Goal: Information Seeking & Learning: Find specific fact

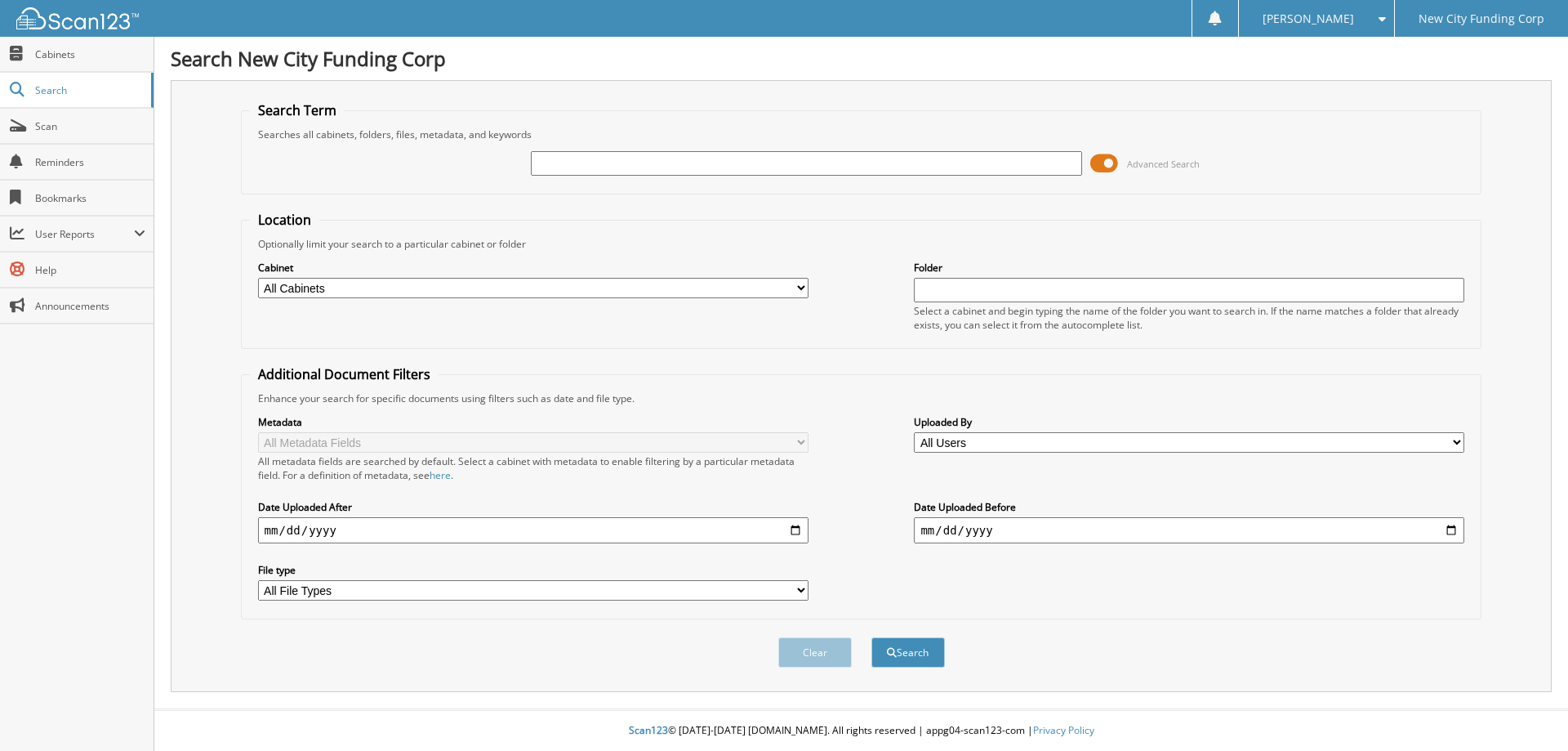
click at [712, 163] on input "text" at bounding box center [806, 163] width 551 height 24
click at [1109, 167] on span at bounding box center [1104, 163] width 28 height 24
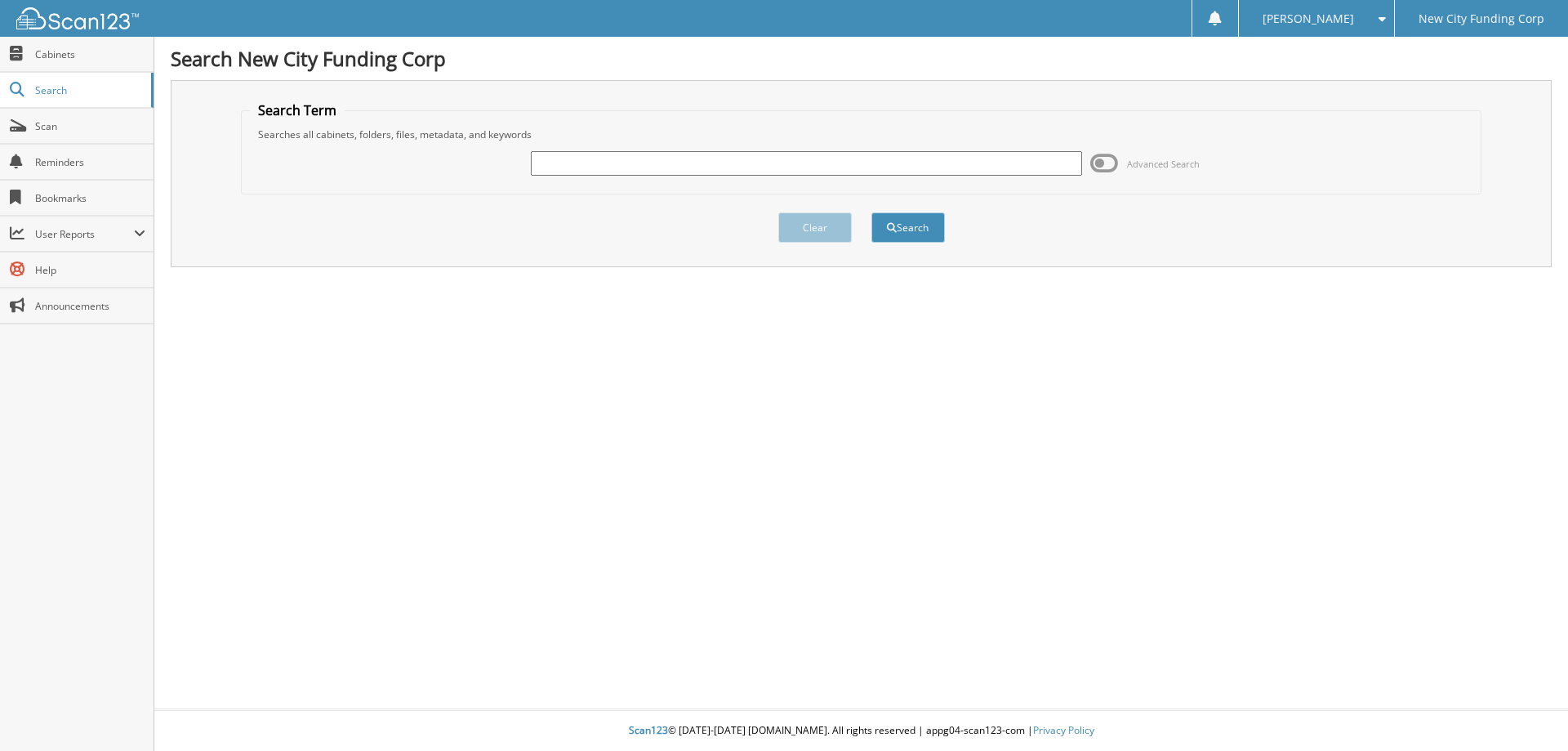
click at [945, 176] on div at bounding box center [806, 164] width 551 height 28
click at [948, 160] on input "text" at bounding box center [806, 163] width 551 height 24
type input "334803"
click at [871, 212] on button "Search" at bounding box center [908, 227] width 73 height 30
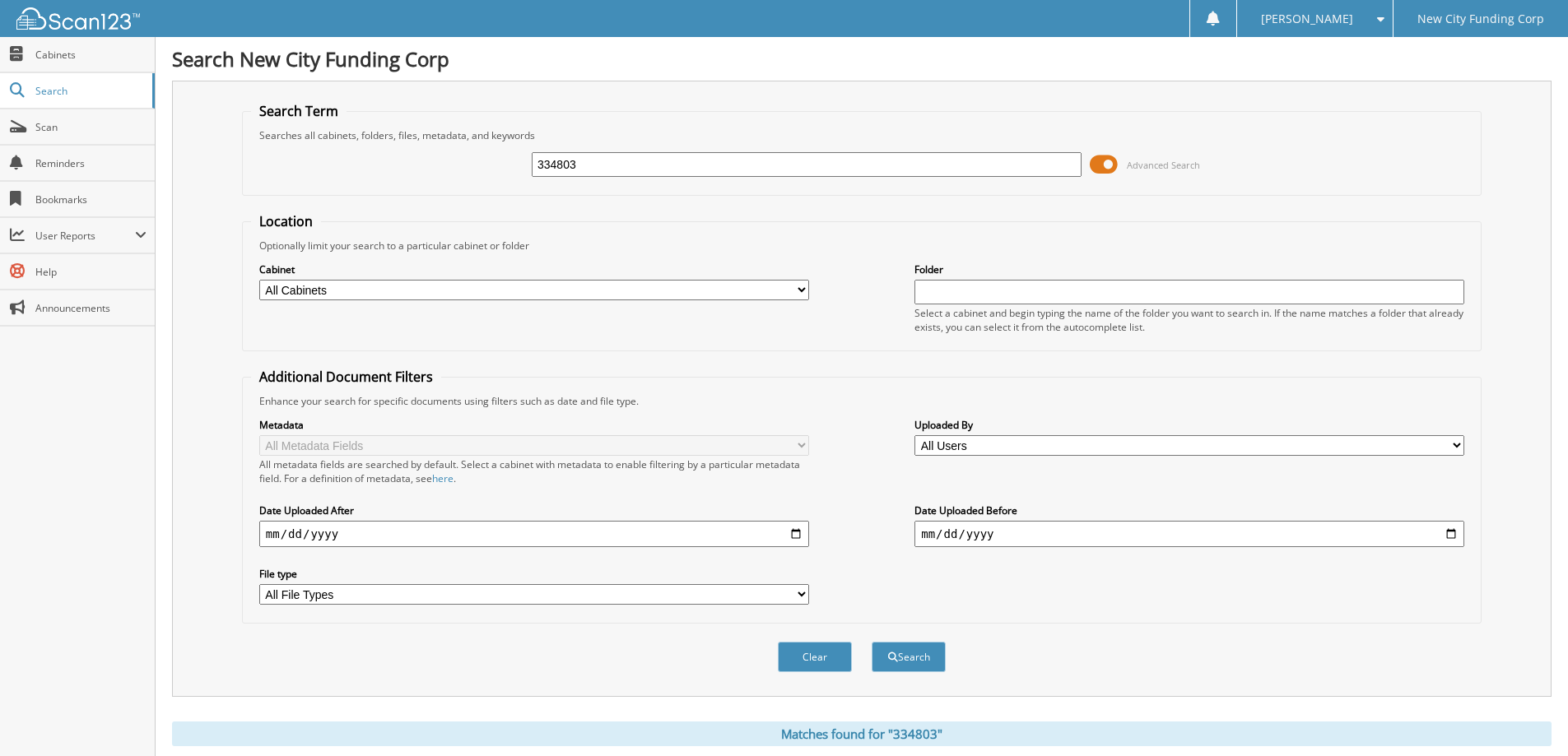
click at [1099, 161] on span at bounding box center [1104, 164] width 28 height 24
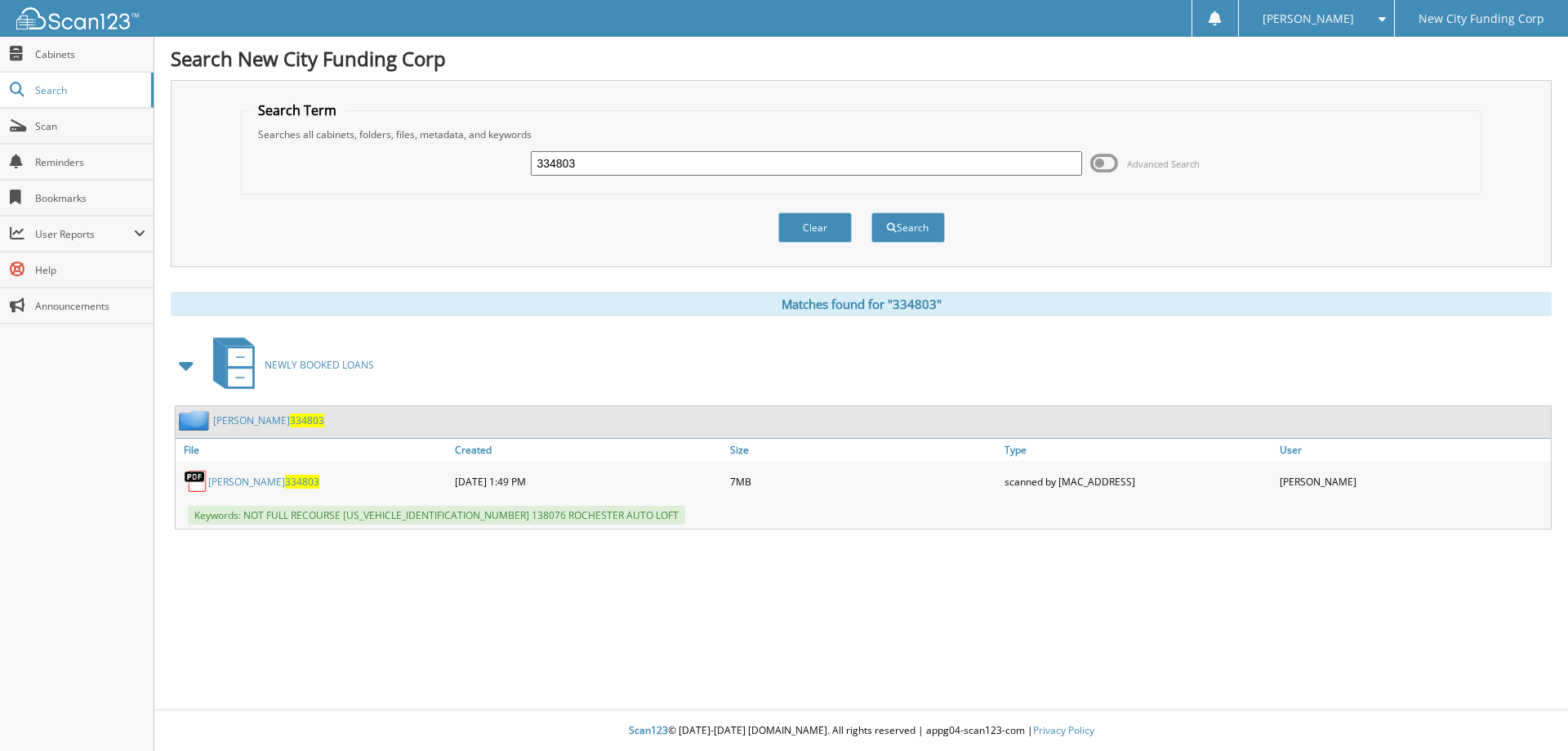
click at [261, 478] on link "MARQUETTE LOYD 334803" at bounding box center [263, 481] width 111 height 14
